Goal: Task Accomplishment & Management: Manage account settings

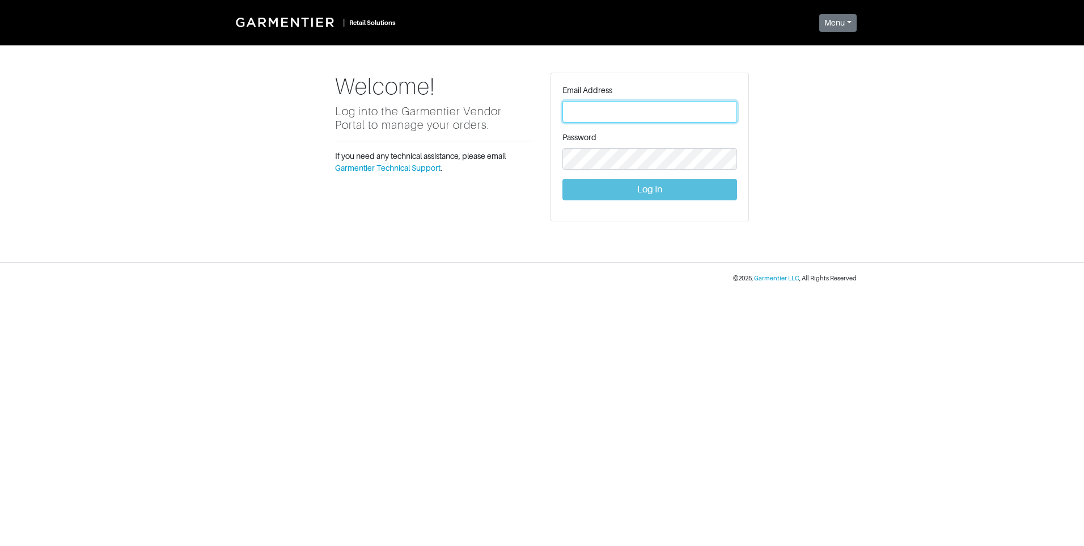
type input "vince@garmentier.co"
click at [629, 190] on button "Log In" at bounding box center [650, 190] width 175 height 22
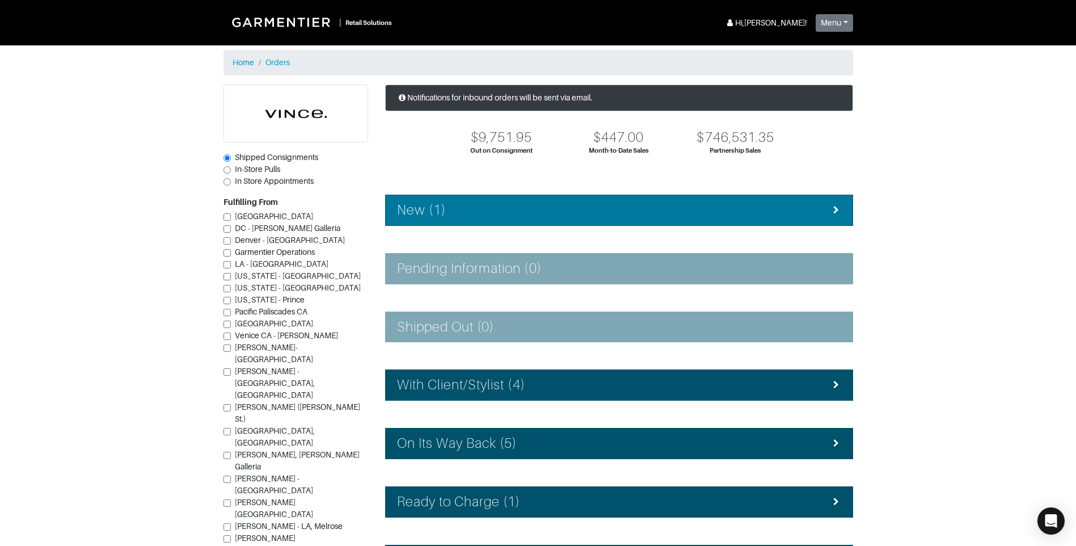
click at [594, 202] on div "New (1)" at bounding box center [619, 210] width 444 height 16
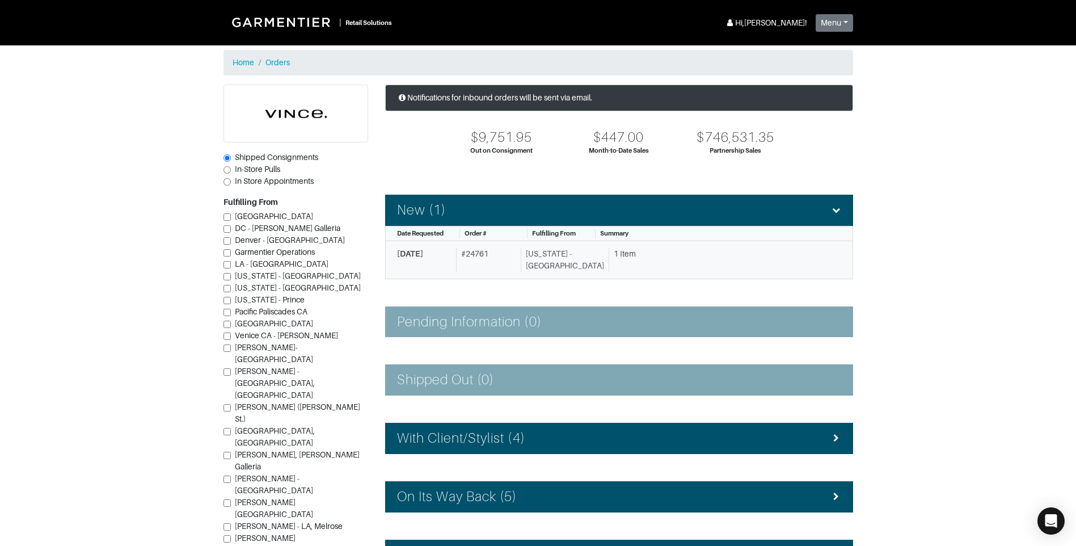
click at [588, 255] on div "[US_STATE] - [GEOGRAPHIC_DATA]" at bounding box center [562, 260] width 83 height 24
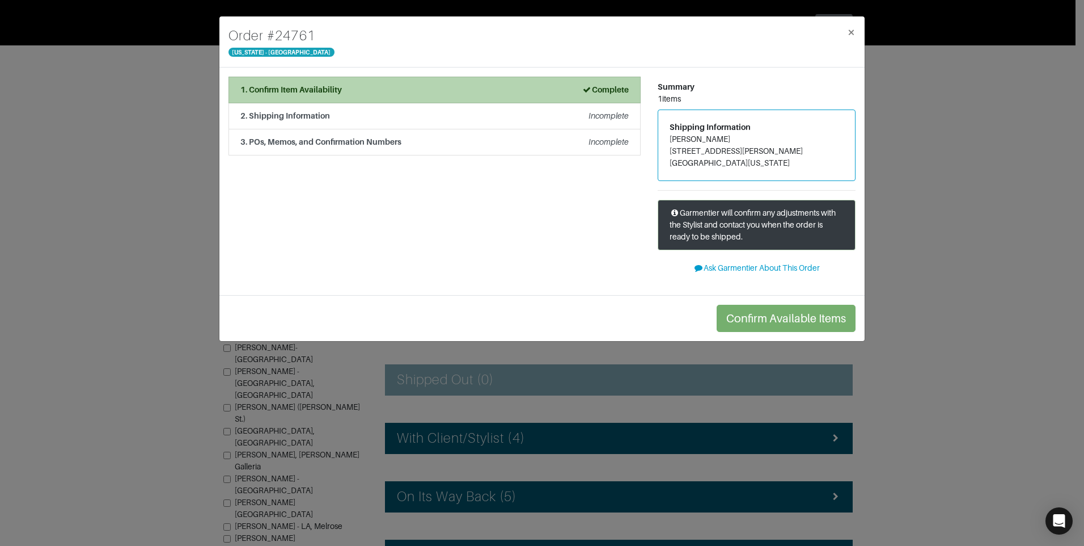
click at [564, 99] on li "1. Confirm Item Availability Complete" at bounding box center [435, 90] width 412 height 27
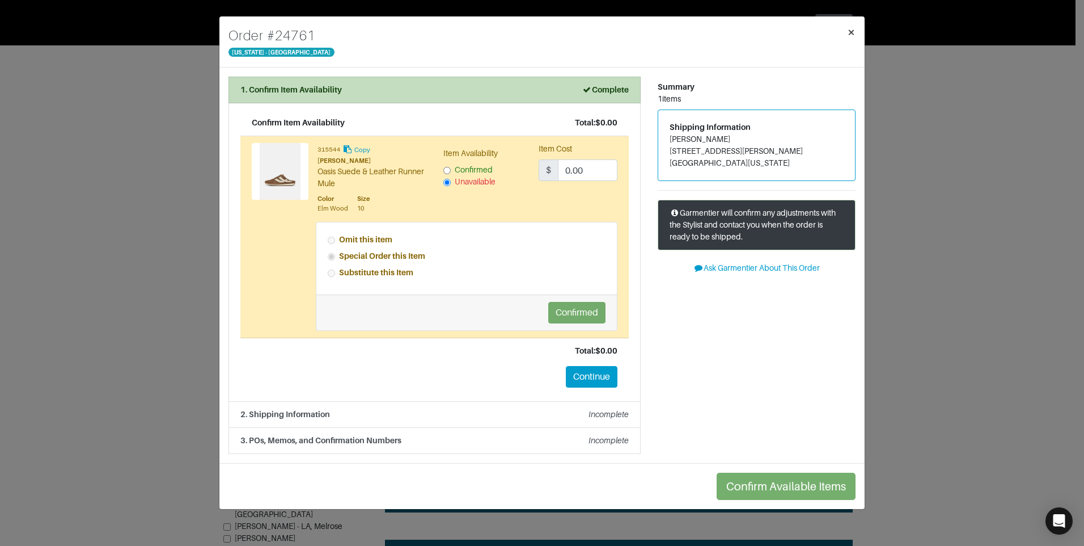
click at [854, 30] on span "×" at bounding box center [851, 31] width 9 height 15
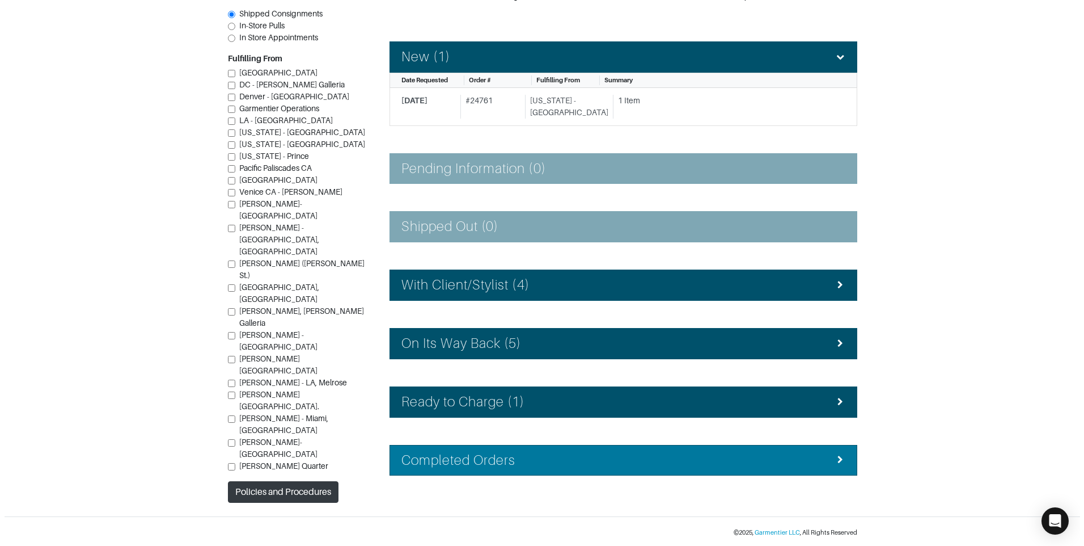
scroll to position [154, 0]
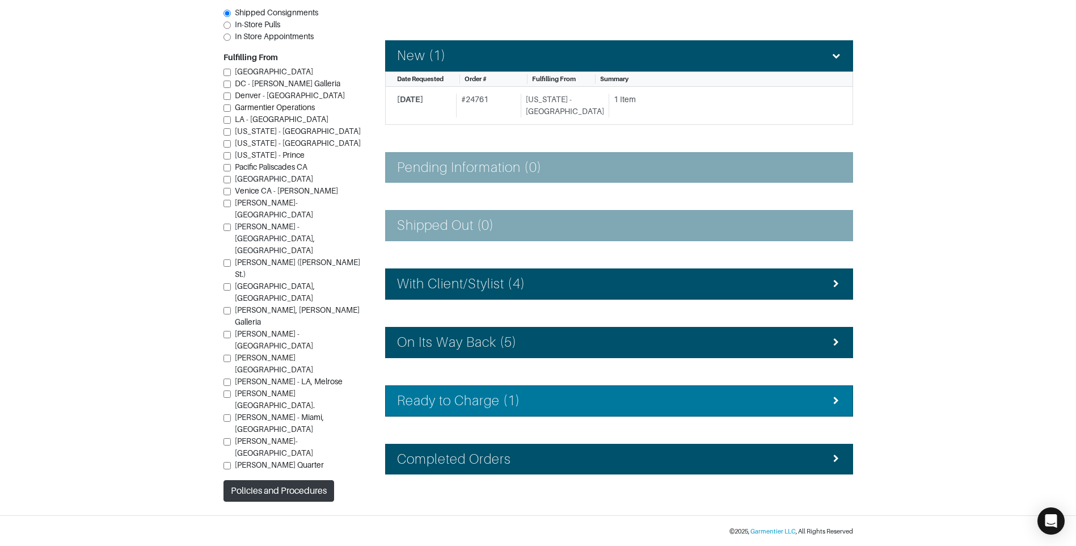
click at [548, 405] on div "Ready to Charge (1)" at bounding box center [619, 400] width 444 height 16
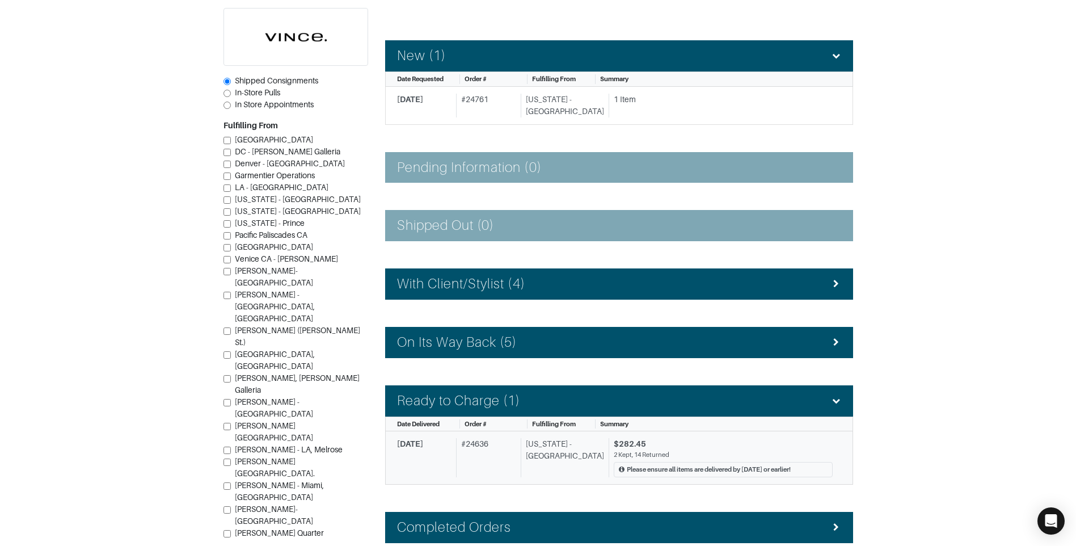
click at [539, 434] on link "[DATE] # 24636 [US_STATE] - [GEOGRAPHIC_DATA] $282.45 2 Kept, 14 Returned Pleas…" at bounding box center [619, 457] width 468 height 53
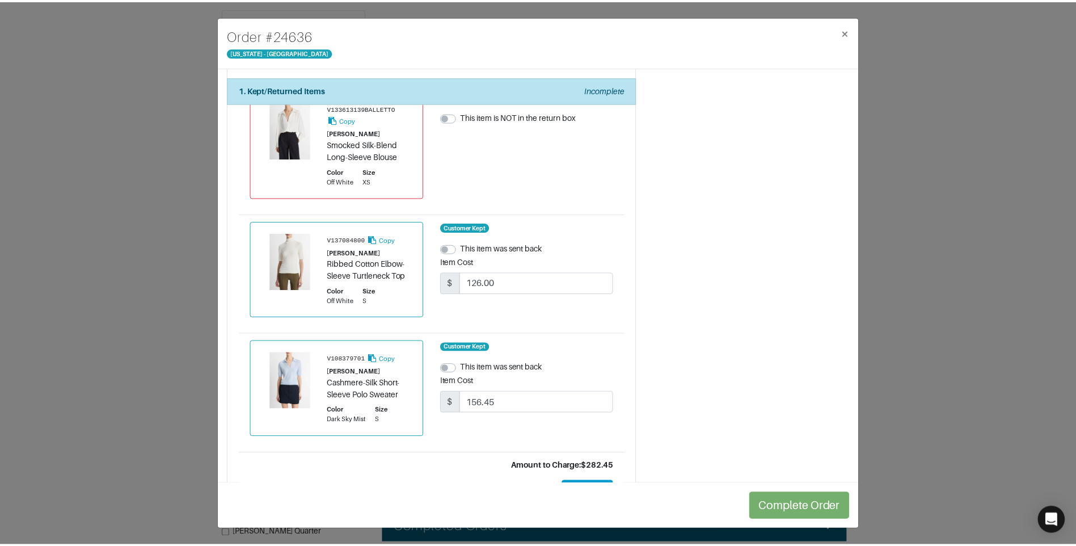
scroll to position [1791, 0]
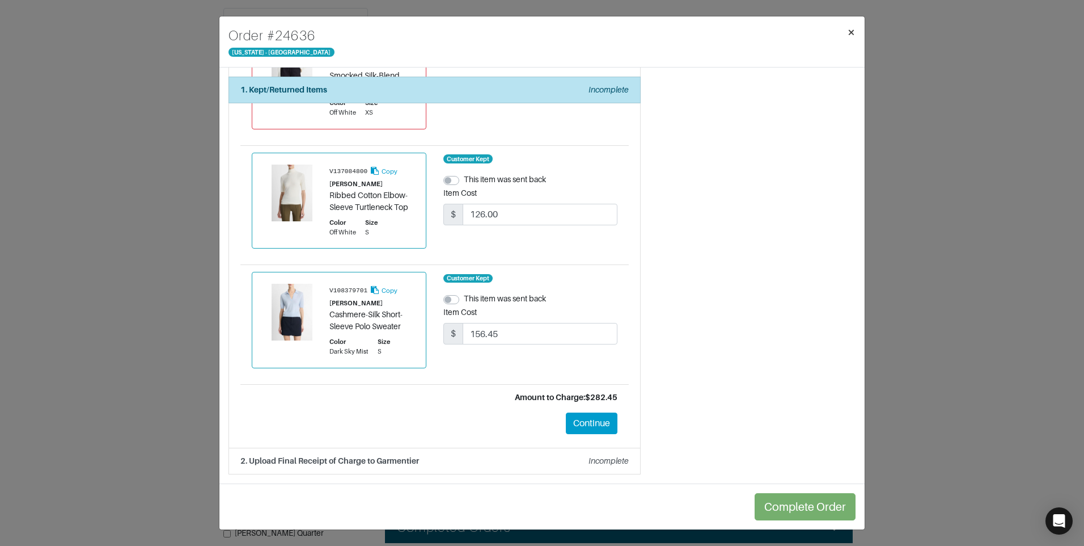
click at [854, 29] on span "×" at bounding box center [851, 31] width 9 height 15
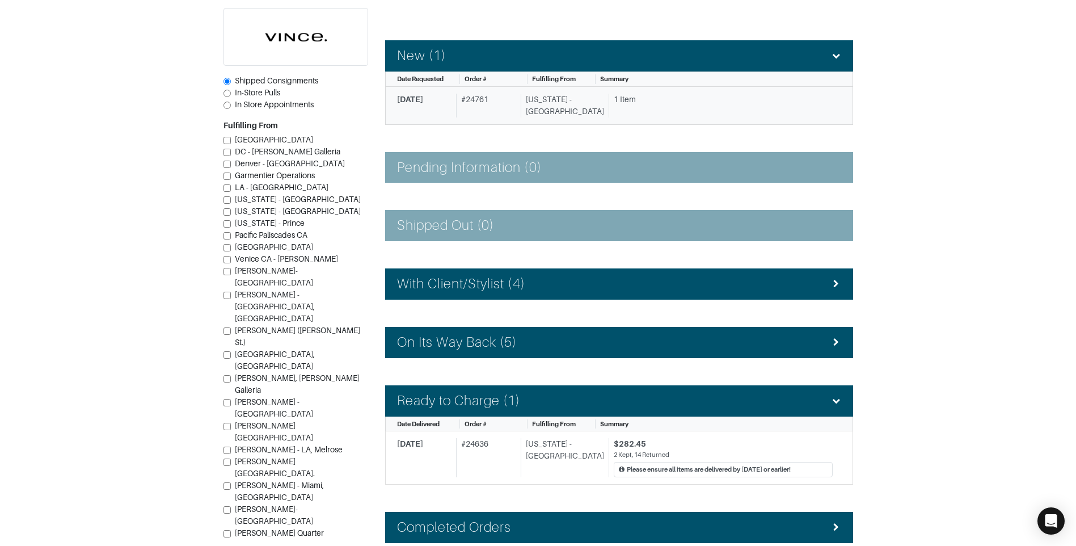
click at [589, 99] on div "[US_STATE] - [GEOGRAPHIC_DATA]" at bounding box center [562, 106] width 83 height 24
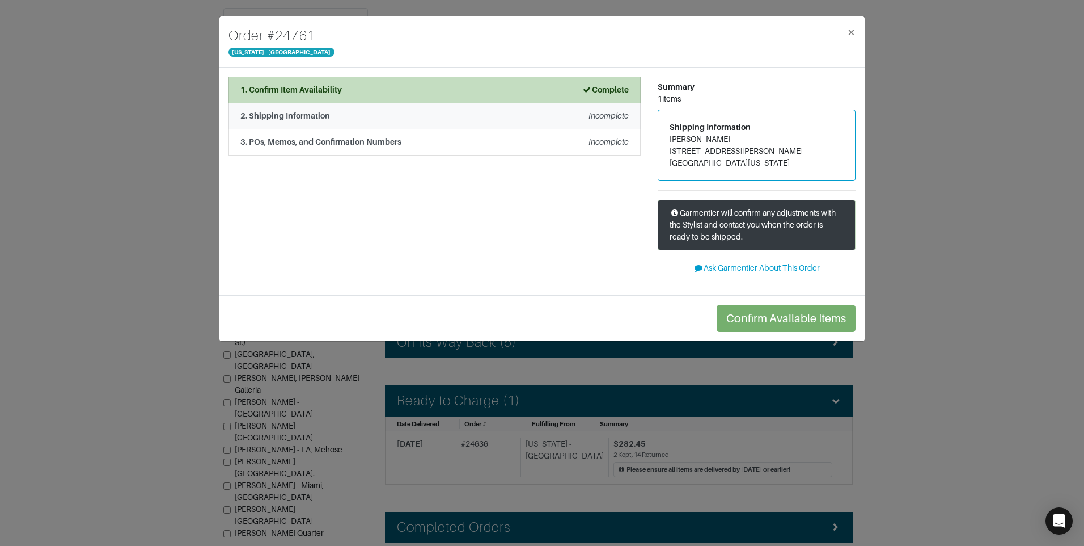
click at [502, 122] on li "2. Shipping Information Incomplete" at bounding box center [435, 116] width 412 height 26
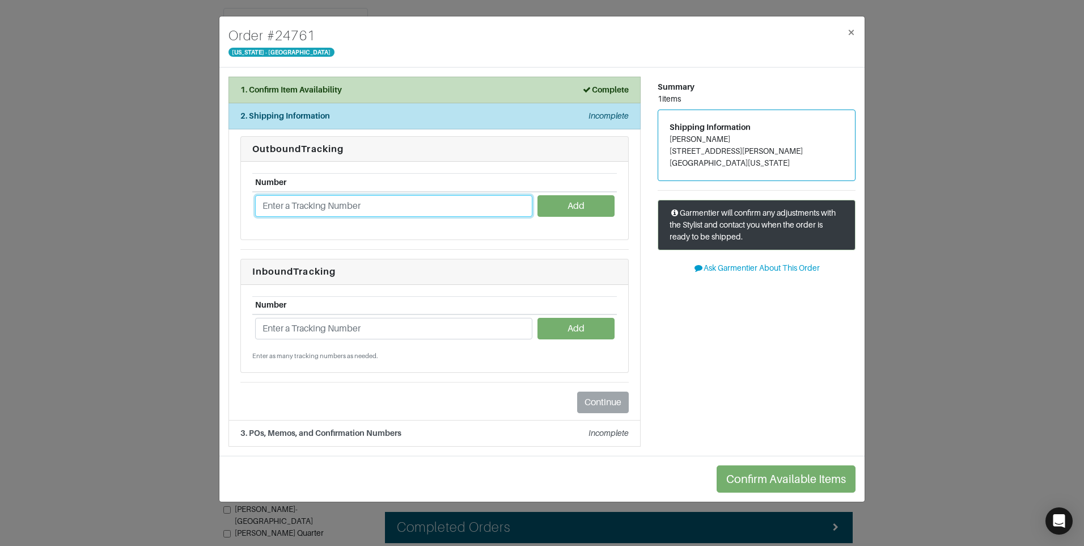
click at [332, 213] on input "text" at bounding box center [393, 206] width 277 height 22
paste input "1ZJ22C501321762802"
type input "1ZJ22C501321762802"
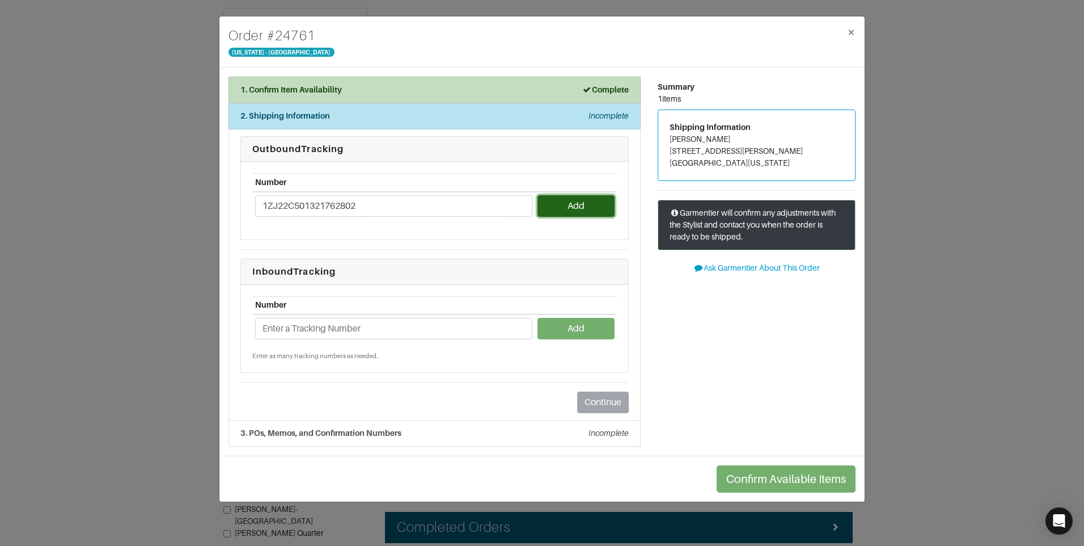
click at [599, 209] on button "Add" at bounding box center [576, 206] width 77 height 22
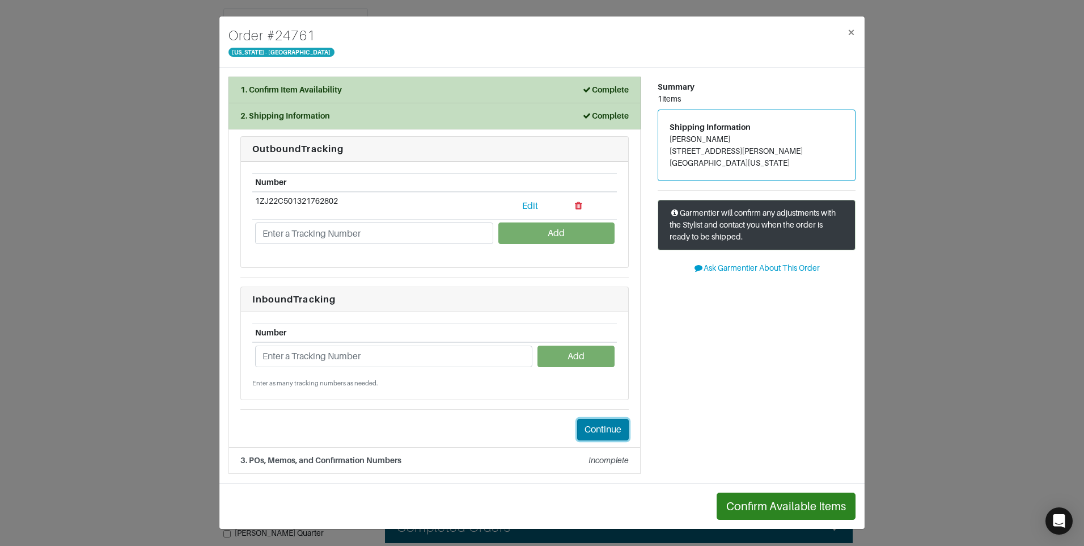
click at [600, 419] on button "Continue" at bounding box center [603, 430] width 52 height 22
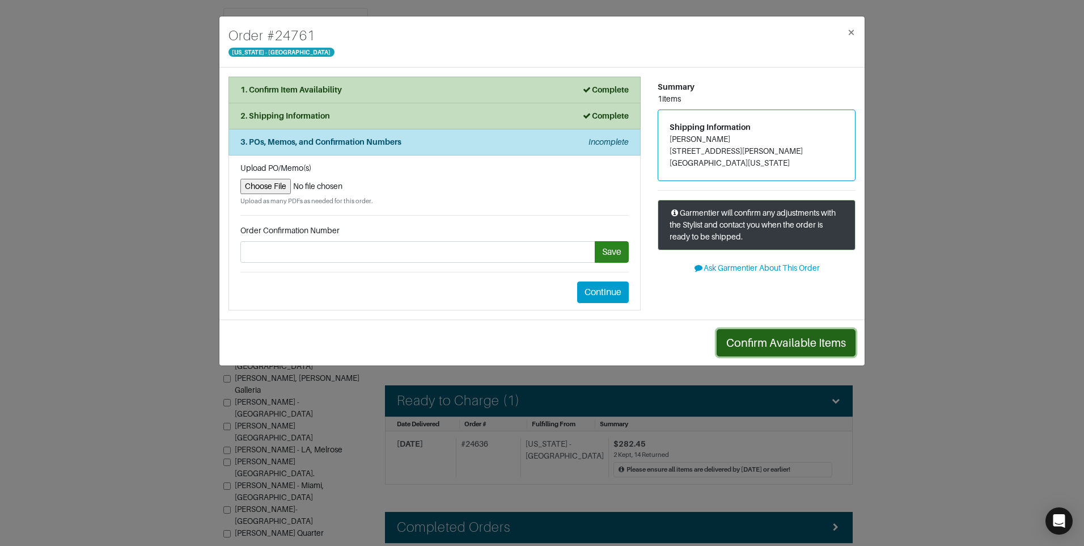
click at [785, 339] on button "Confirm Available Items" at bounding box center [786, 342] width 139 height 27
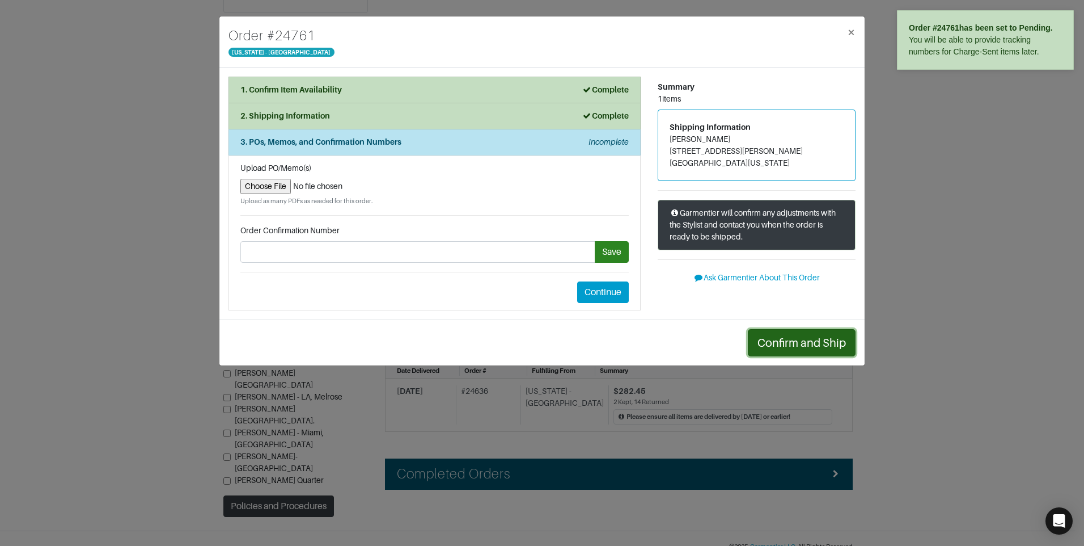
click at [784, 336] on button "Confirm and Ship" at bounding box center [802, 342] width 108 height 27
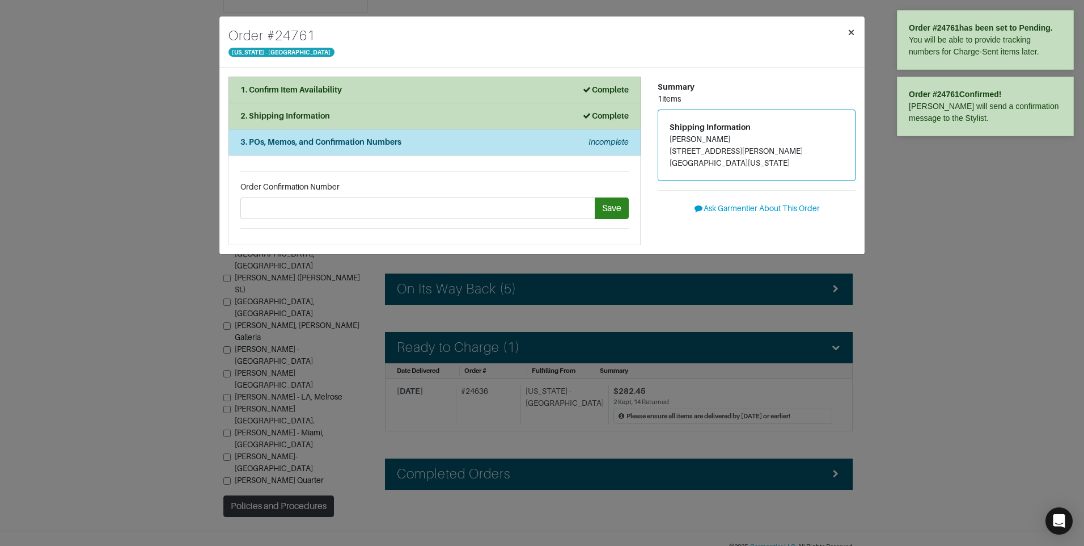
click at [850, 39] on span "×" at bounding box center [851, 31] width 9 height 15
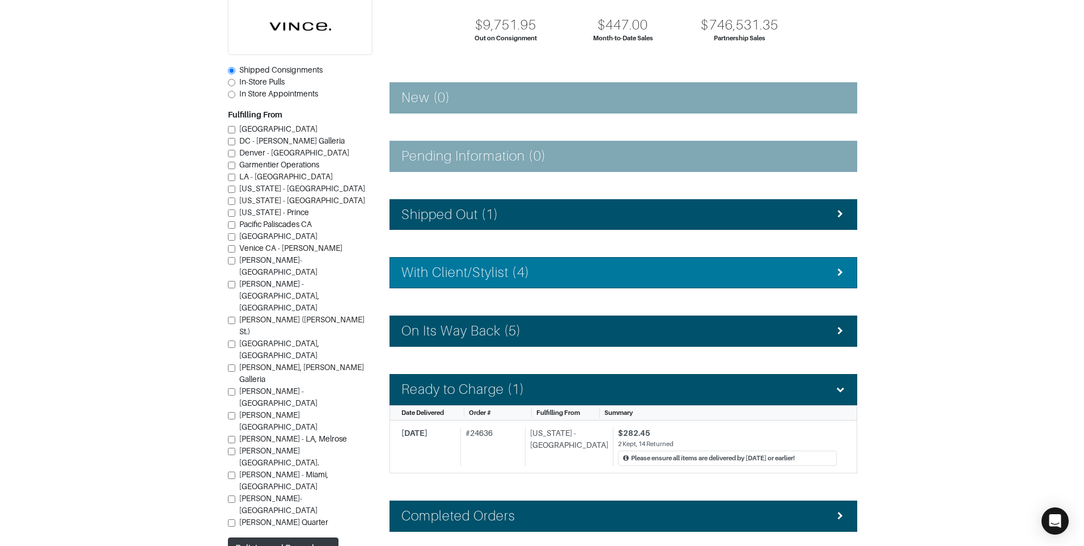
scroll to position [113, 0]
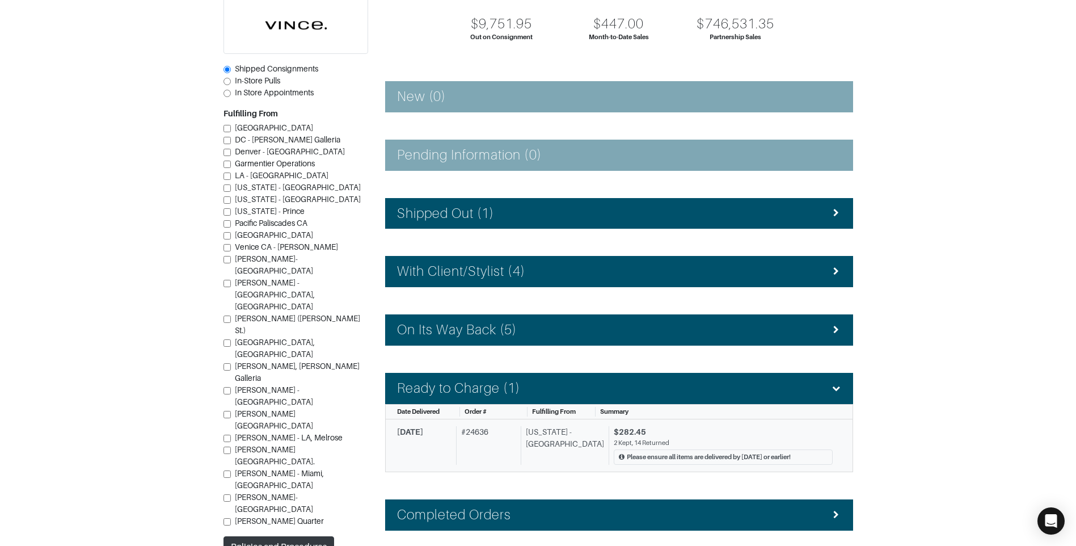
click at [665, 436] on div "$282.45" at bounding box center [723, 432] width 219 height 12
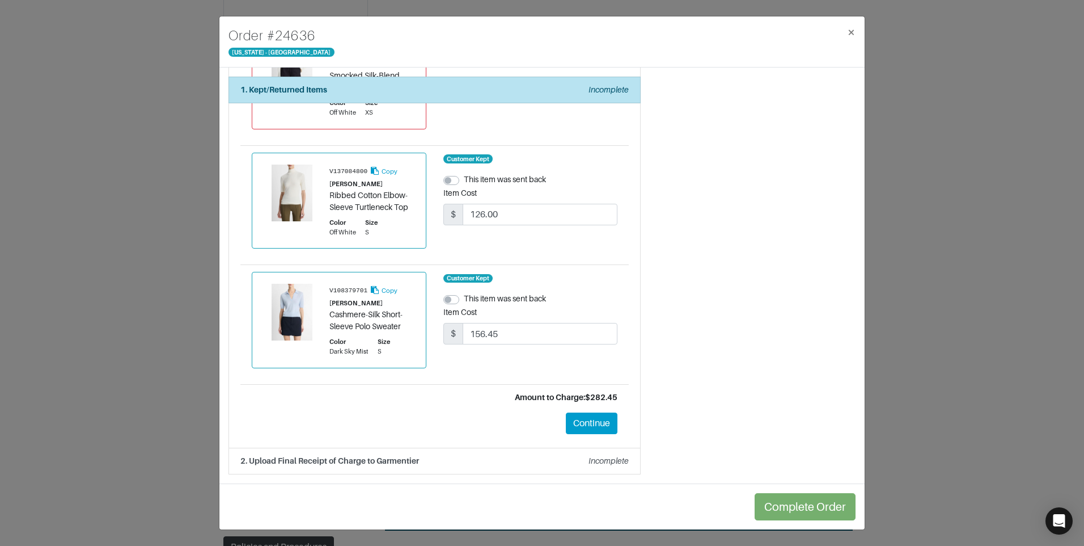
scroll to position [1734, 0]
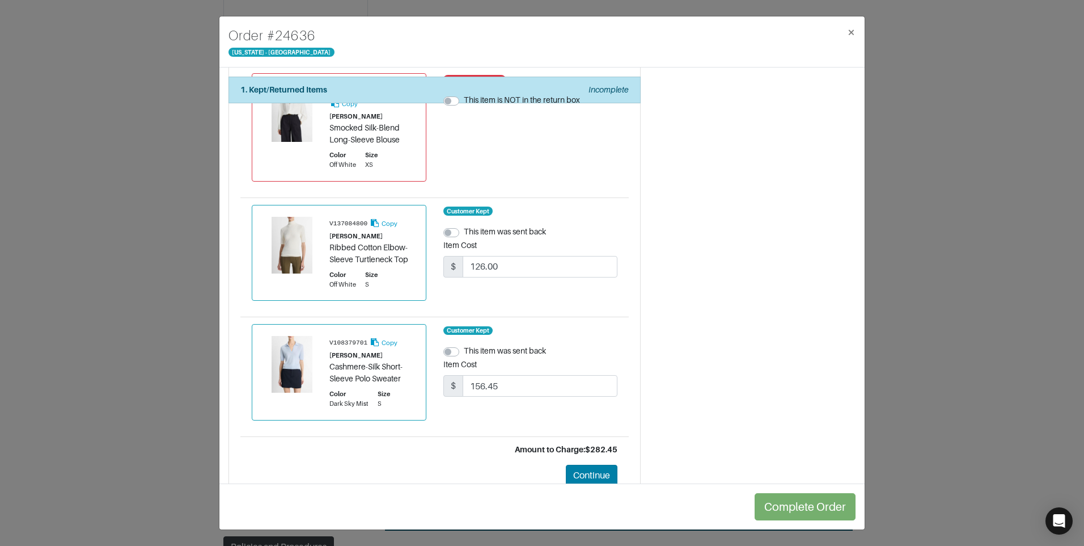
drag, startPoint x: 590, startPoint y: 487, endPoint x: 593, endPoint y: 482, distance: 6.1
click at [592, 483] on div "Complete Order" at bounding box center [541, 506] width 645 height 46
click at [593, 482] on button "Continue" at bounding box center [592, 475] width 52 height 22
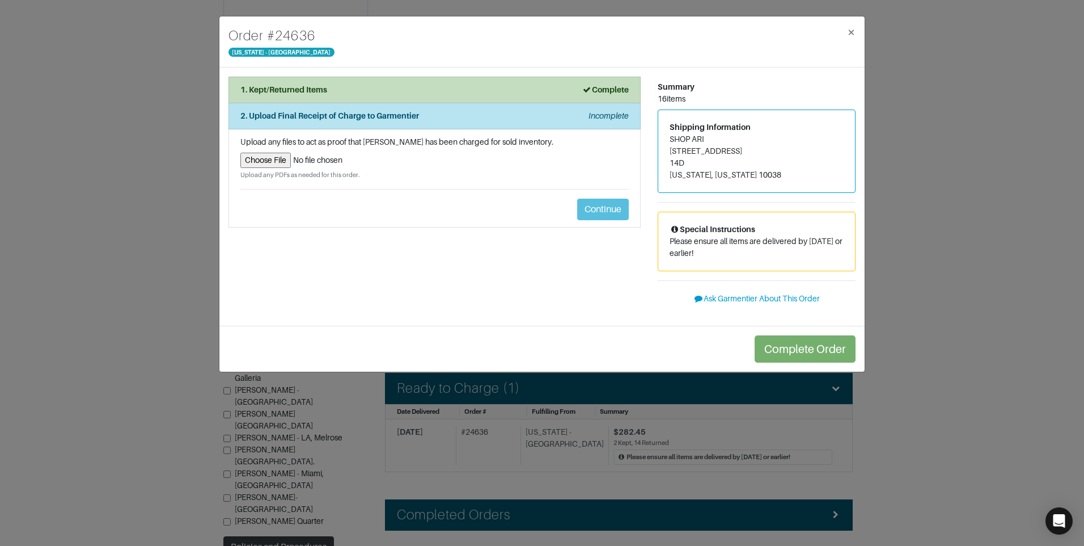
click at [282, 163] on input "file" at bounding box center [434, 160] width 388 height 15
type input "C:\fakepath\exchange_receipt_249351b9-349e-4502-941c-401776a2f26a.pdf"
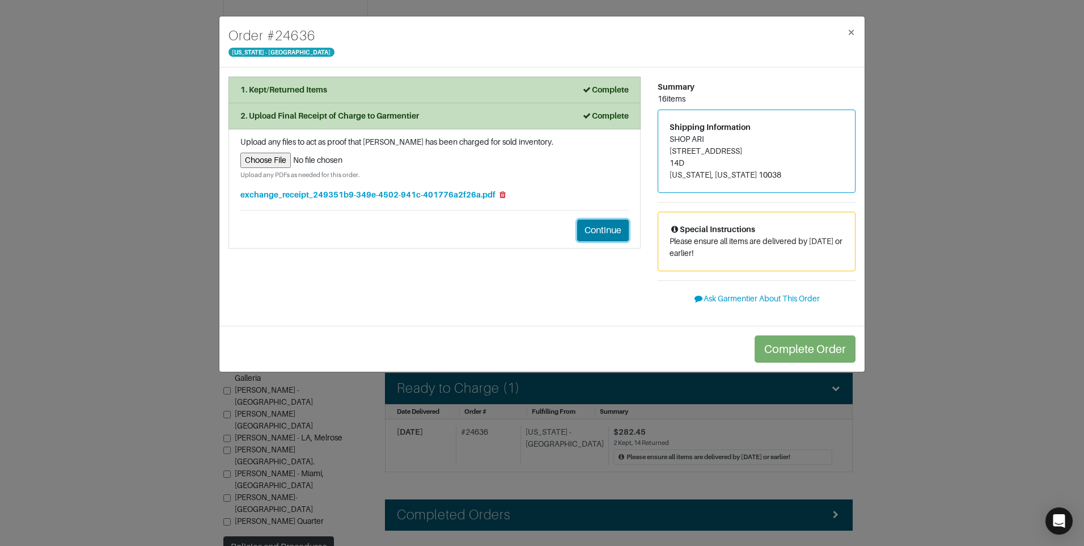
click at [606, 227] on button "Continue" at bounding box center [603, 230] width 52 height 22
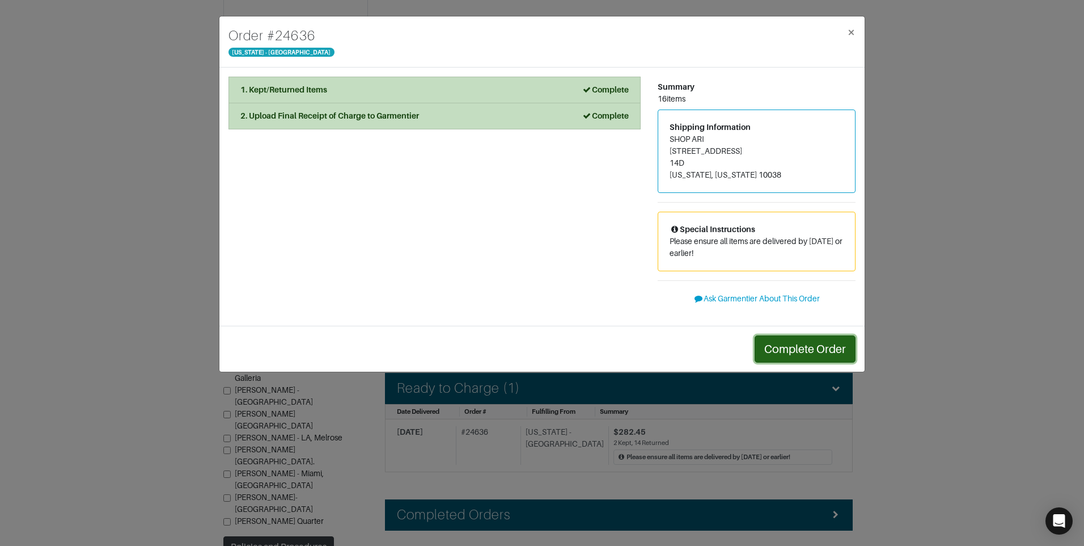
click at [795, 345] on button "Complete Order" at bounding box center [805, 348] width 101 height 27
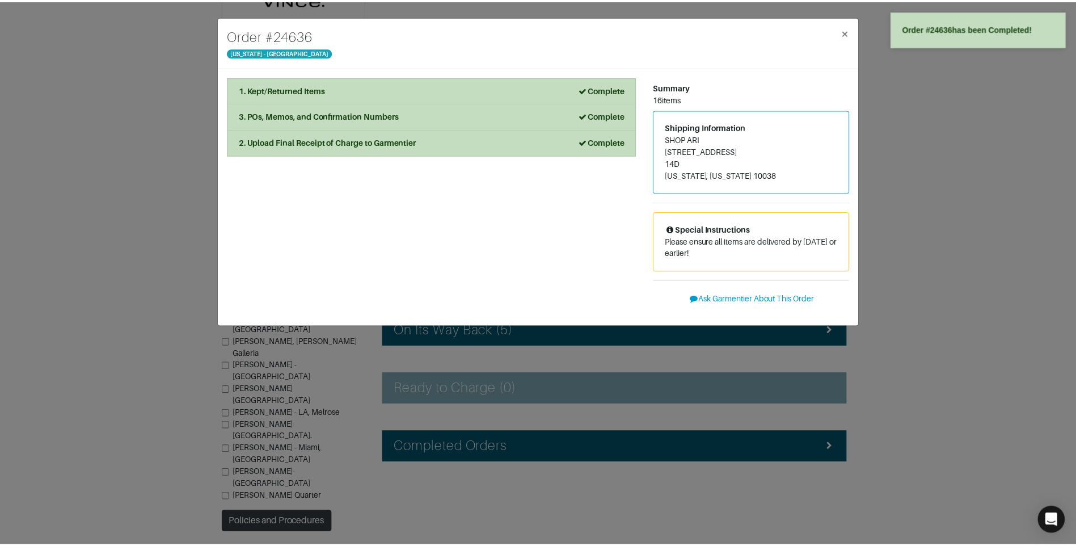
scroll to position [102, 0]
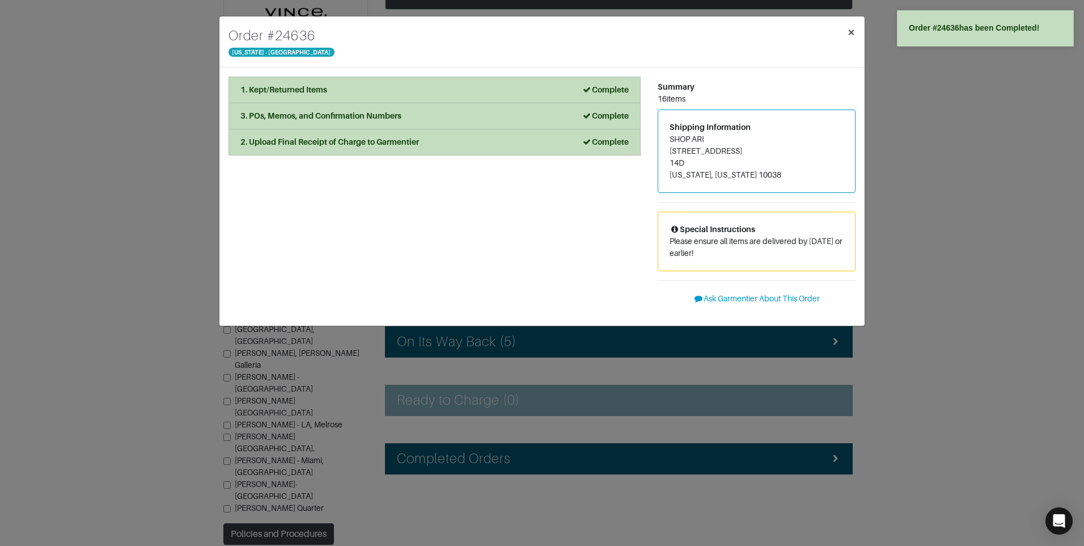
click at [845, 36] on button "×" at bounding box center [851, 32] width 27 height 32
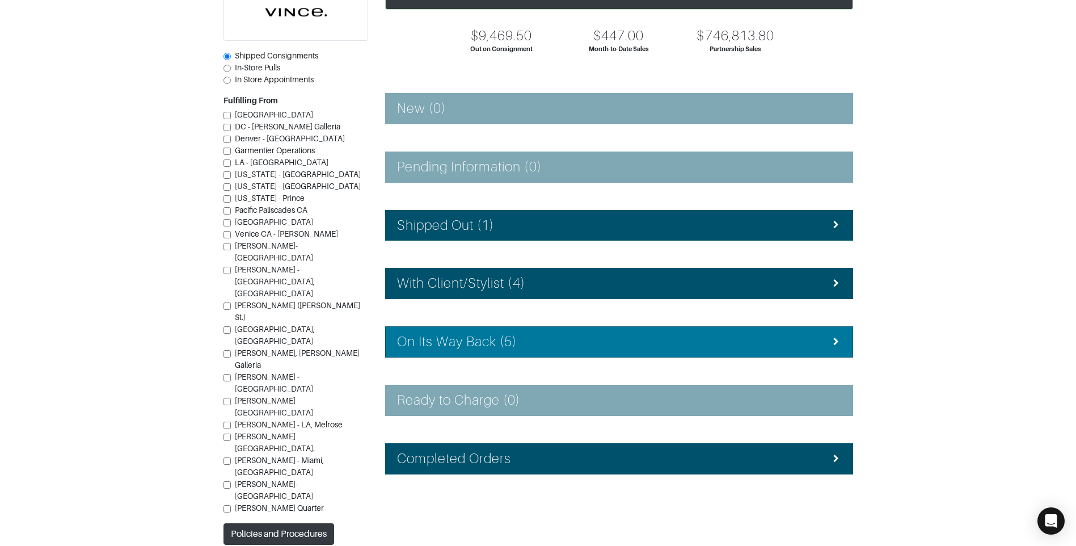
click at [486, 333] on li "On Its Way Back (5)" at bounding box center [619, 341] width 468 height 31
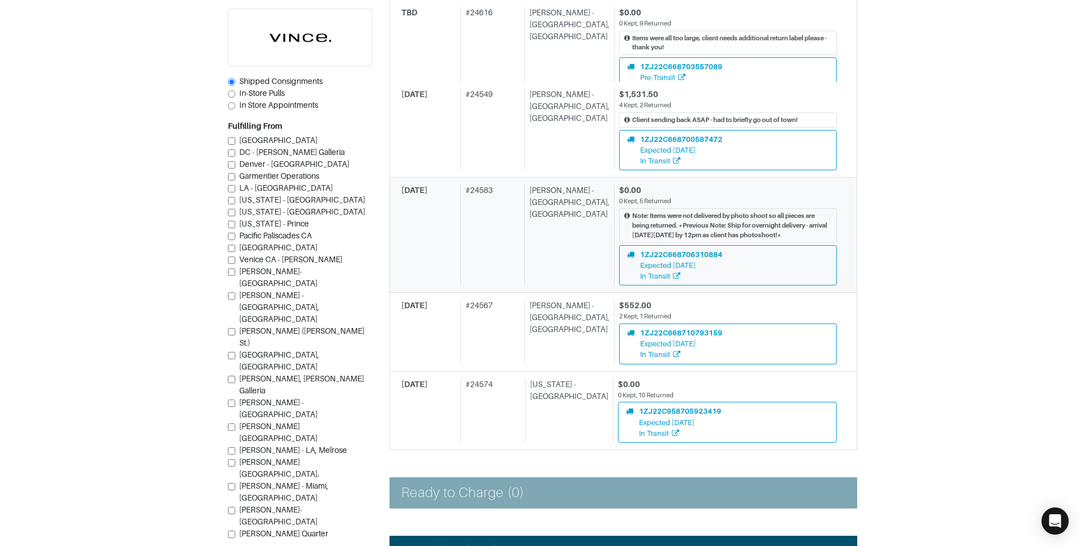
scroll to position [555, 0]
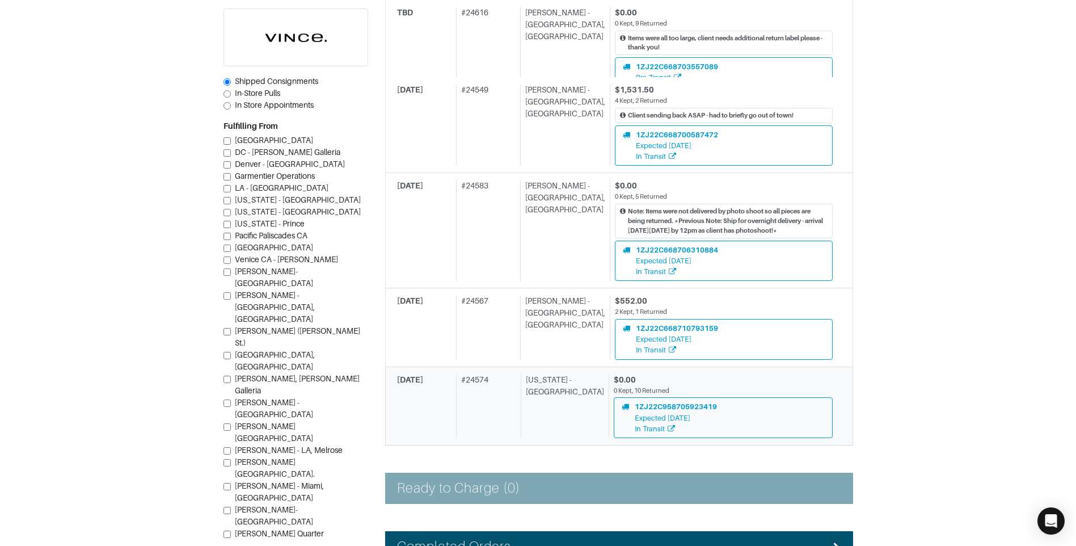
click at [552, 431] on div "[US_STATE] - [GEOGRAPHIC_DATA]" at bounding box center [562, 406] width 83 height 64
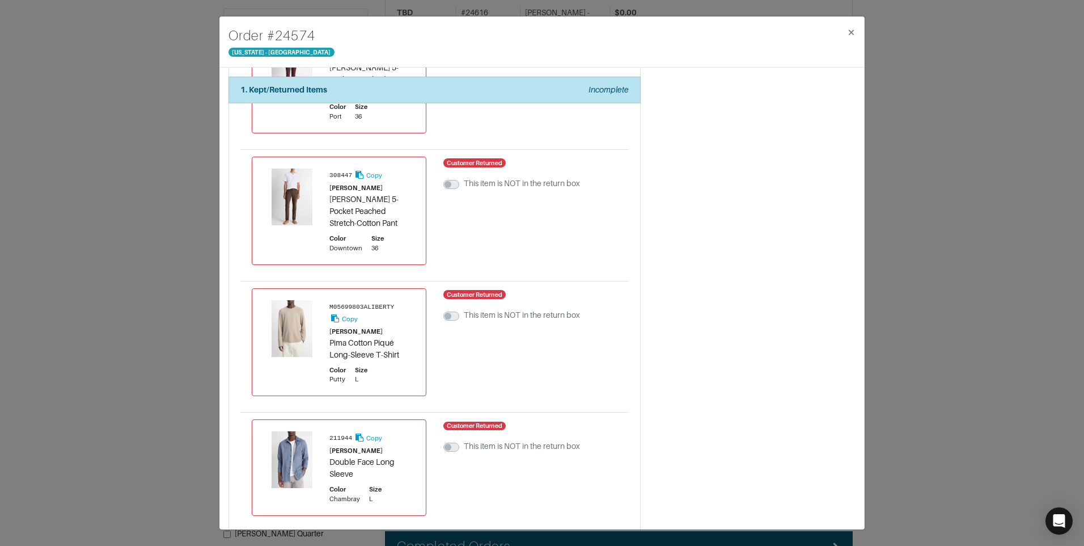
scroll to position [22, 0]
